Goal: Task Accomplishment & Management: Use online tool/utility

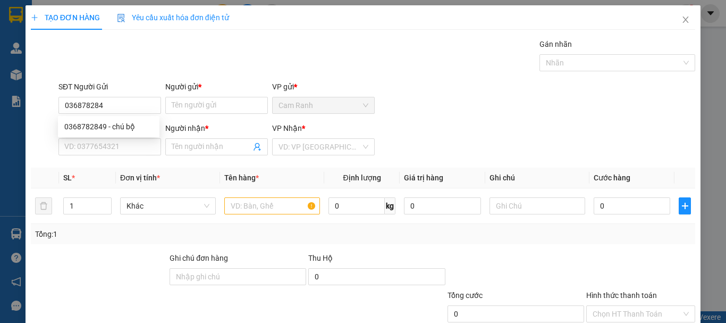
type input "0368782849"
click at [114, 123] on div "0368782849 - chú bộ" at bounding box center [108, 127] width 89 height 12
type input "chú bộ"
type input "0392791090"
type input "tuấn"
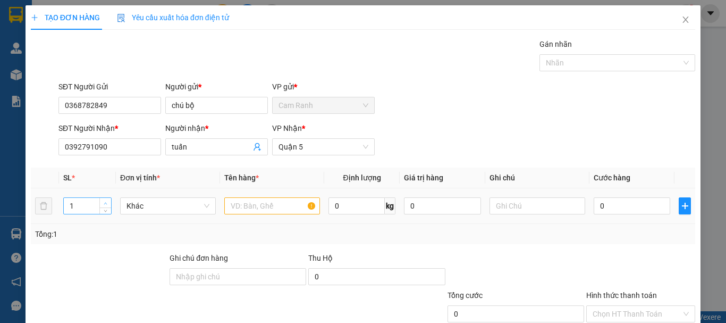
type input "0368782849"
type input "2"
click at [107, 200] on span "up" at bounding box center [106, 203] width 6 height 6
click at [243, 204] on input "text" at bounding box center [272, 205] width 96 height 17
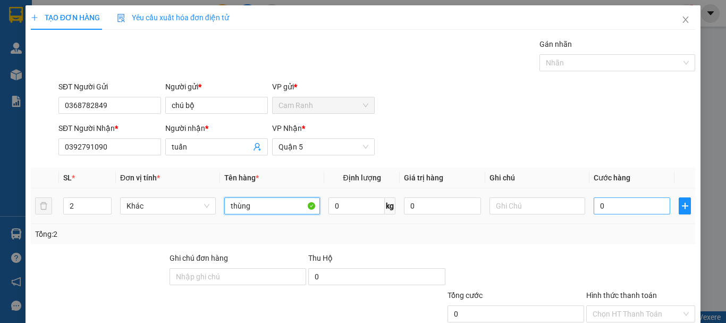
type input "thùng"
click at [594, 204] on input "0" at bounding box center [632, 205] width 77 height 17
click at [594, 208] on input "0" at bounding box center [632, 205] width 77 height 17
type input "70"
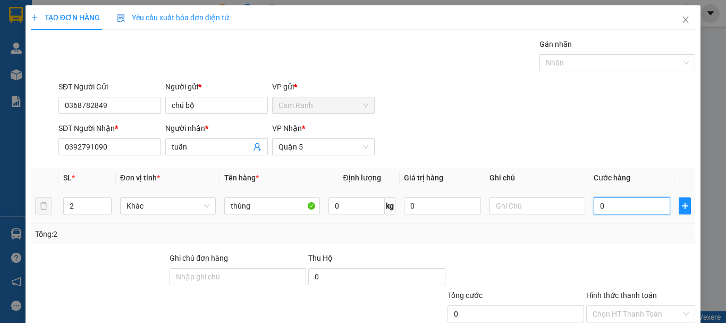
type input "70"
type input "700"
type input "7.000"
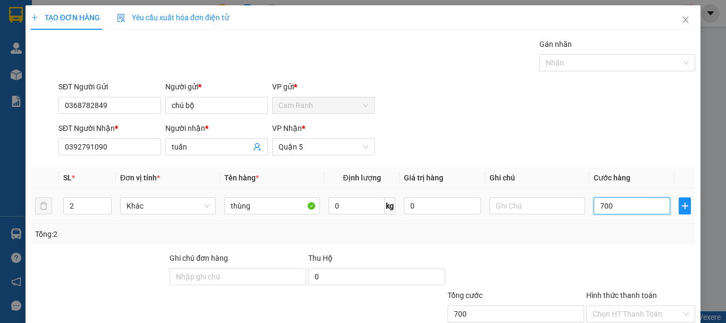
type input "7.000"
type input "70.000"
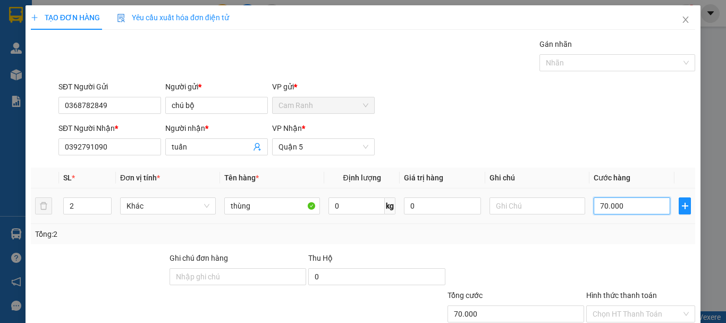
scroll to position [71, 0]
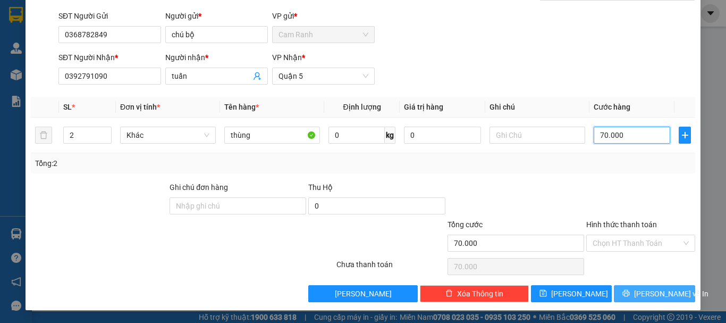
type input "70.000"
click at [672, 290] on button "Lưu và In" at bounding box center [654, 293] width 81 height 17
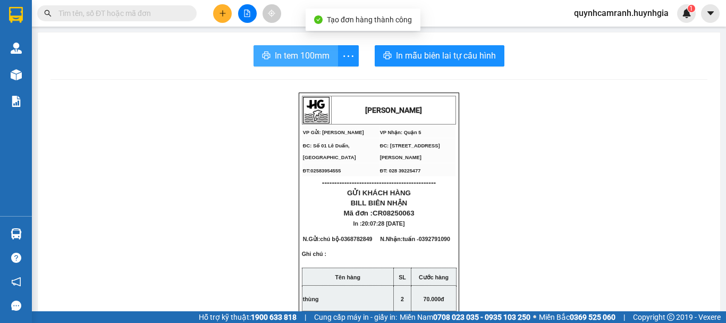
click at [294, 54] on span "In tem 100mm" at bounding box center [302, 55] width 55 height 13
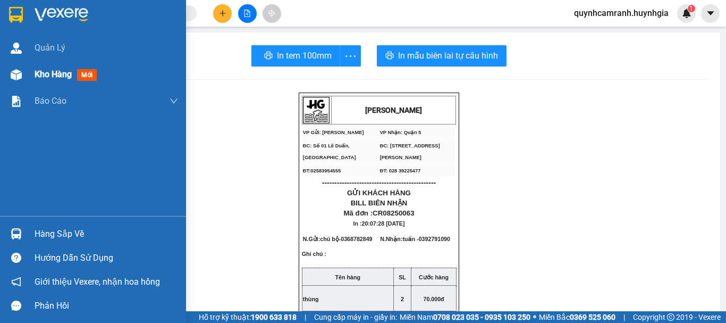
click at [29, 79] on div "Kho hàng mới" at bounding box center [93, 74] width 186 height 27
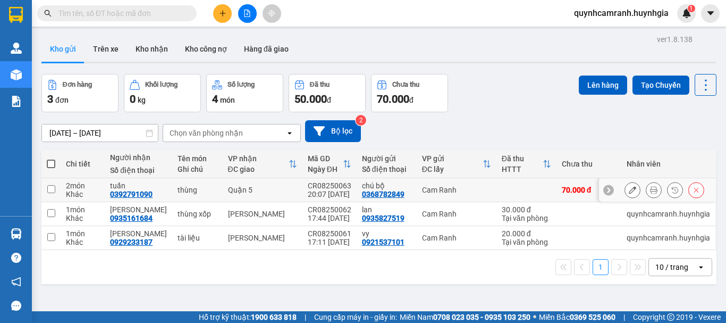
click at [52, 191] on input "checkbox" at bounding box center [51, 189] width 8 height 8
checkbox input "true"
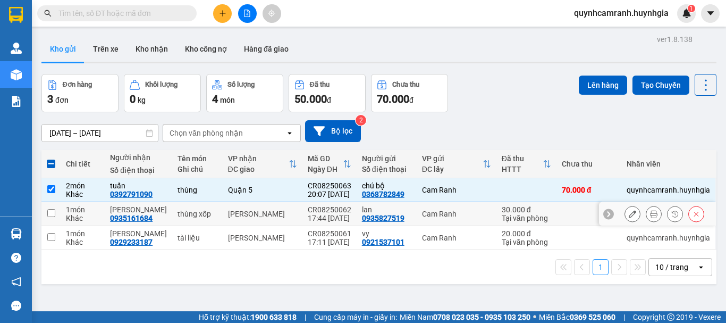
click at [53, 217] on td at bounding box center [50, 214] width 19 height 24
checkbox input "true"
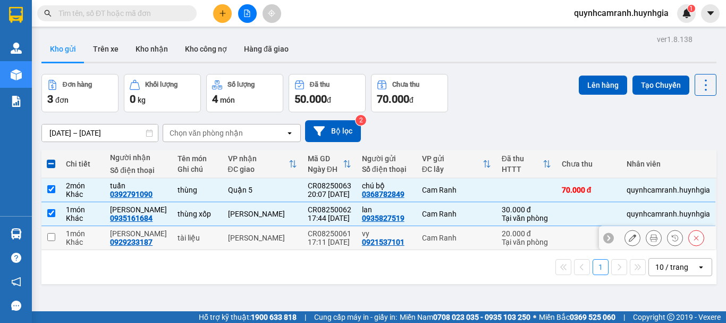
click at [52, 241] on td at bounding box center [50, 238] width 19 height 24
checkbox input "true"
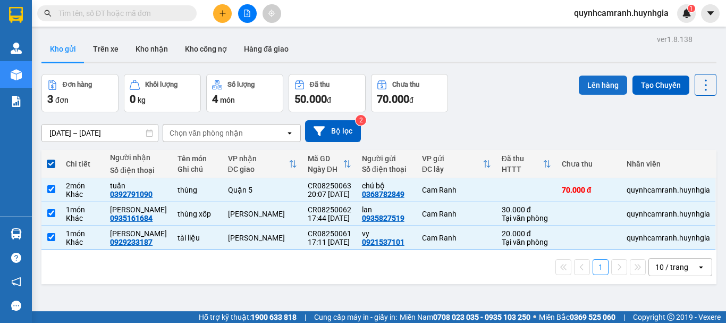
click at [585, 89] on button "Lên hàng" at bounding box center [603, 85] width 48 height 19
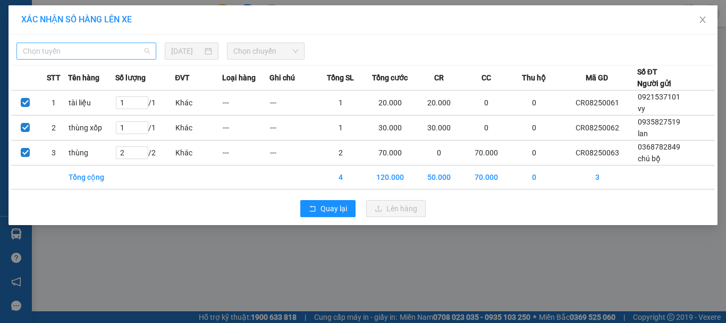
click at [112, 57] on span "Chọn tuyến" at bounding box center [86, 51] width 127 height 16
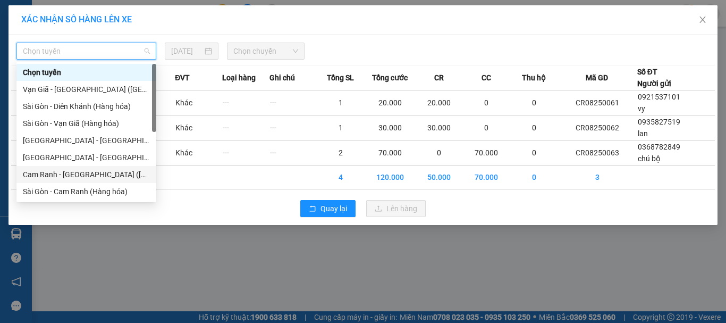
click at [47, 174] on div "Cam Ranh - Sài Gòn (Hàng Hóa)" at bounding box center [86, 175] width 127 height 12
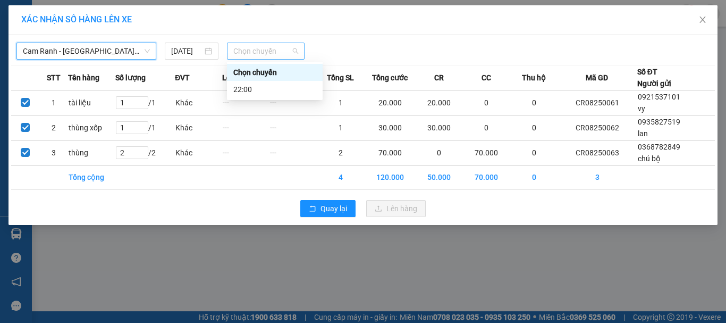
click at [256, 54] on span "Chọn chuyến" at bounding box center [265, 51] width 65 height 16
click at [246, 87] on div "22:00" at bounding box center [274, 89] width 83 height 12
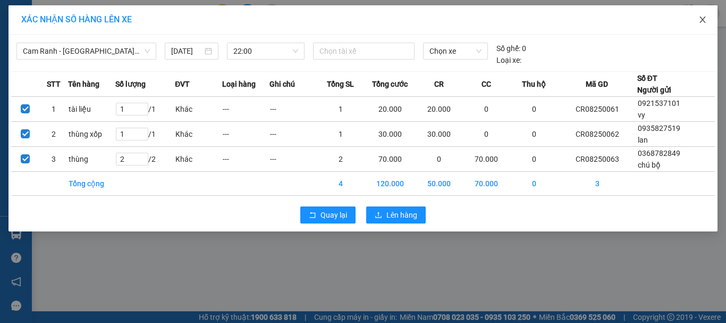
click at [703, 17] on icon "close" at bounding box center [703, 19] width 9 height 9
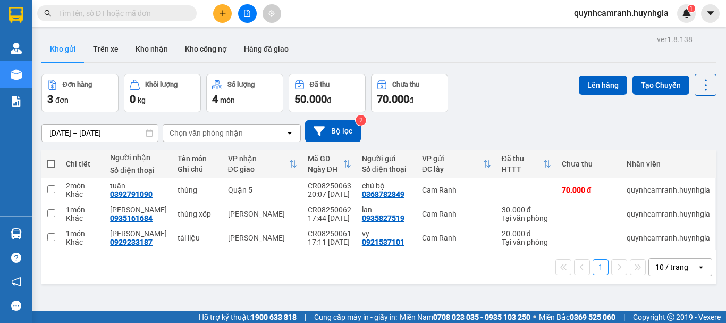
click at [54, 165] on span at bounding box center [51, 164] width 9 height 9
click at [51, 158] on input "checkbox" at bounding box center [51, 158] width 0 height 0
checkbox input "true"
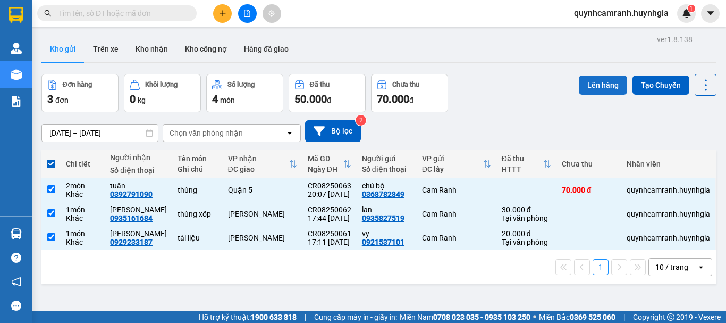
click at [604, 86] on button "Lên hàng" at bounding box center [603, 85] width 48 height 19
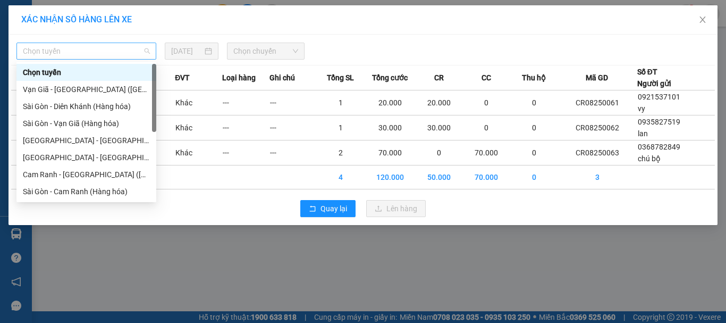
click at [104, 56] on span "Chọn tuyến" at bounding box center [86, 51] width 127 height 16
click at [39, 172] on div "Cam Ranh - Sài Gòn (Hàng Hóa)" at bounding box center [86, 175] width 127 height 12
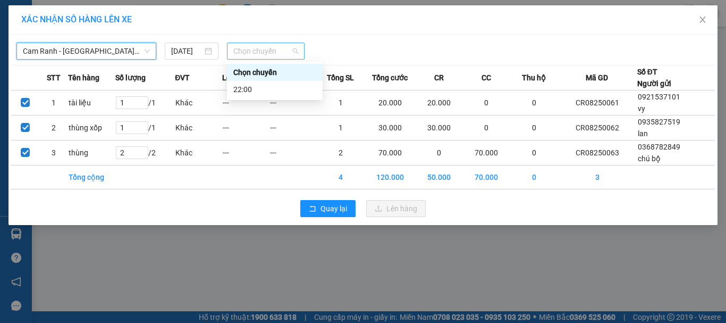
click at [240, 50] on span "Chọn chuyến" at bounding box center [265, 51] width 65 height 16
click at [245, 87] on div "22:00" at bounding box center [274, 89] width 83 height 12
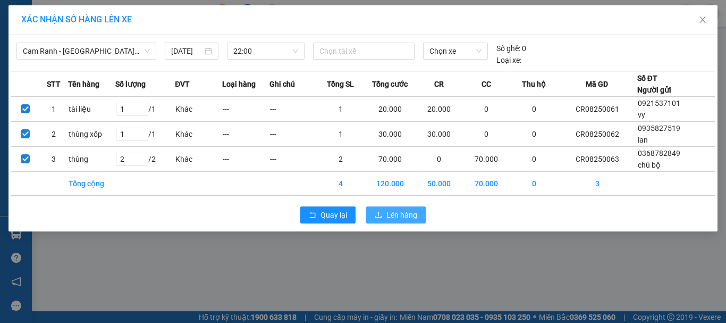
click at [392, 214] on span "Lên hàng" at bounding box center [402, 215] width 31 height 12
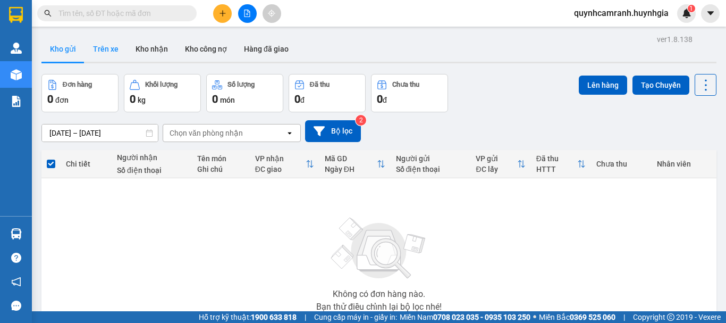
click at [119, 47] on button "Trên xe" at bounding box center [106, 49] width 43 height 26
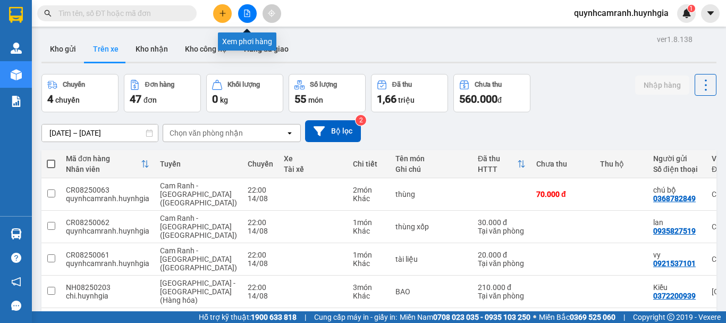
click at [251, 11] on button at bounding box center [247, 13] width 19 height 19
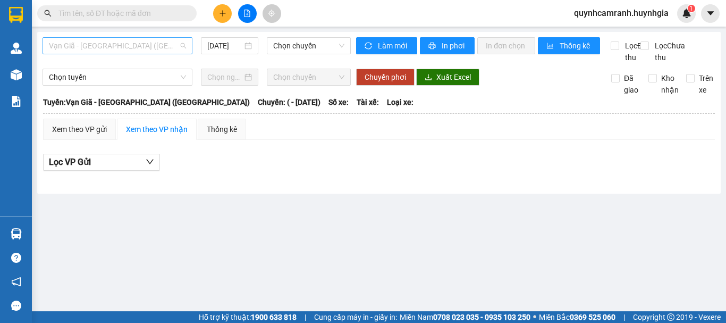
click at [113, 44] on span "Vạn Giã - Sài Gòn (Hàng hóa)" at bounding box center [117, 46] width 137 height 16
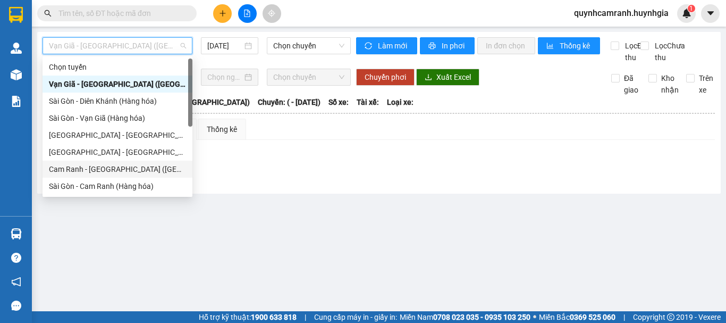
click at [61, 166] on div "Cam Ranh - Sài Gòn (Hàng Hóa)" at bounding box center [117, 169] width 137 height 12
type input "14/08/2025"
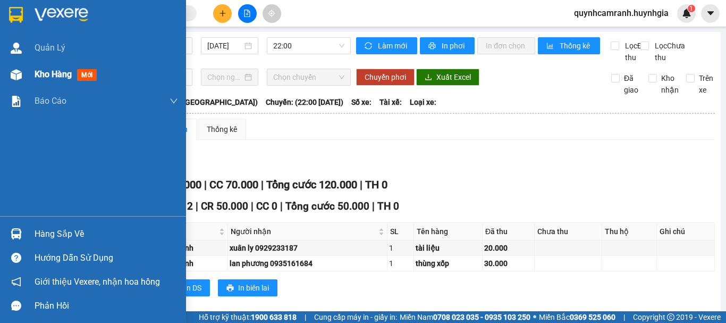
click at [48, 76] on span "Kho hàng" at bounding box center [53, 74] width 37 height 10
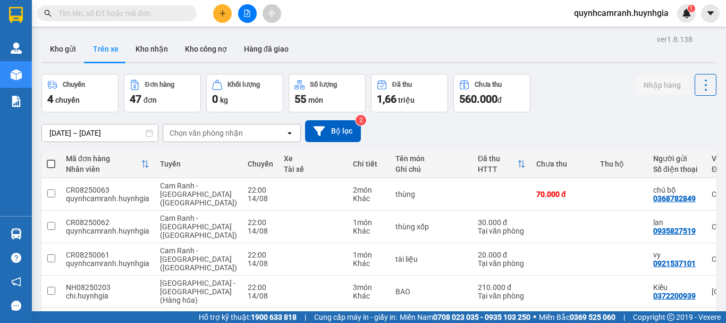
click at [644, 15] on span "quynhcamranh.huynhgia" at bounding box center [622, 12] width 112 height 13
click at [596, 31] on span "Đăng xuất" at bounding box center [626, 33] width 89 height 12
